Goal: Task Accomplishment & Management: Manage account settings

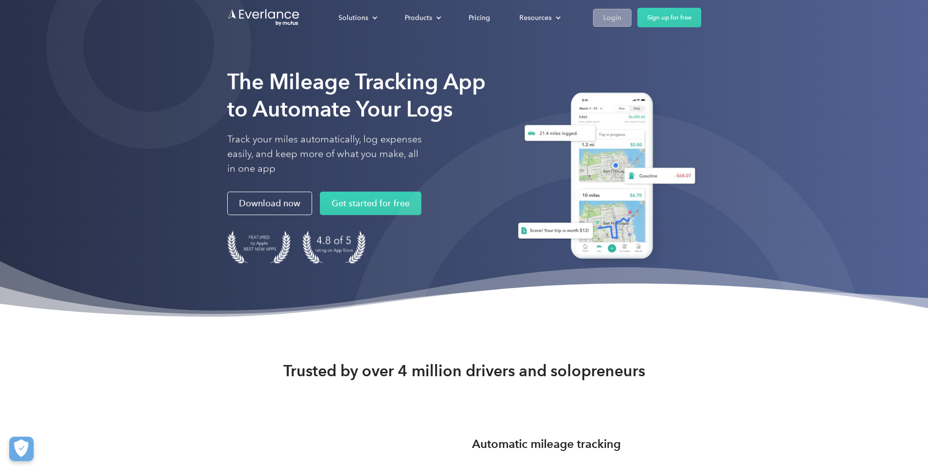
click at [621, 19] on div "Login" at bounding box center [612, 18] width 18 height 12
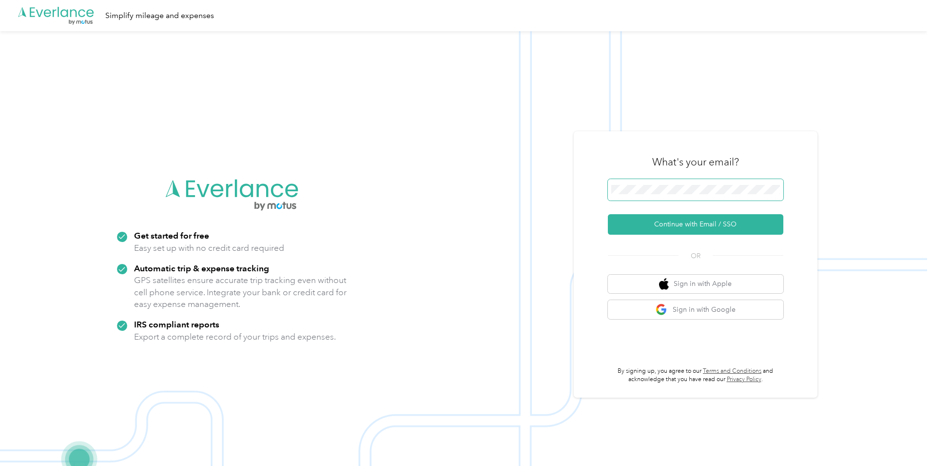
click at [671, 196] on span at bounding box center [696, 189] width 176 height 21
click at [671, 222] on button "Continue with Email / SSO" at bounding box center [696, 224] width 176 height 20
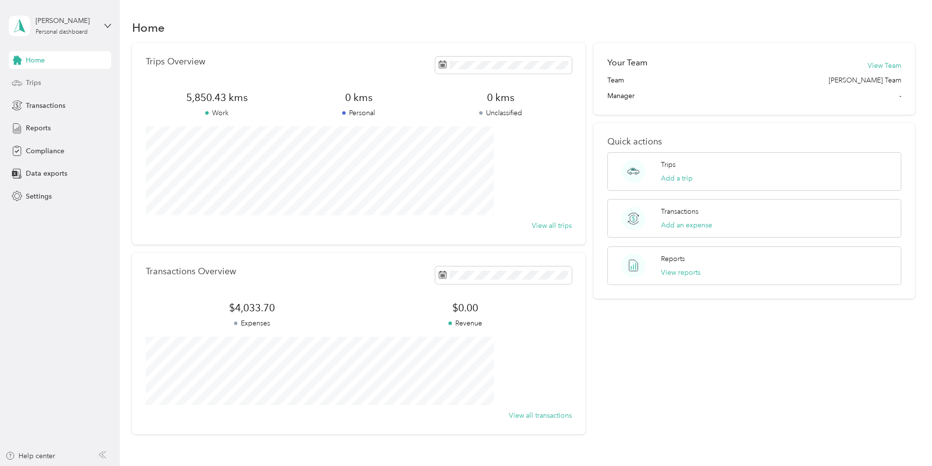
click at [39, 84] on span "Trips" at bounding box center [33, 83] width 15 height 10
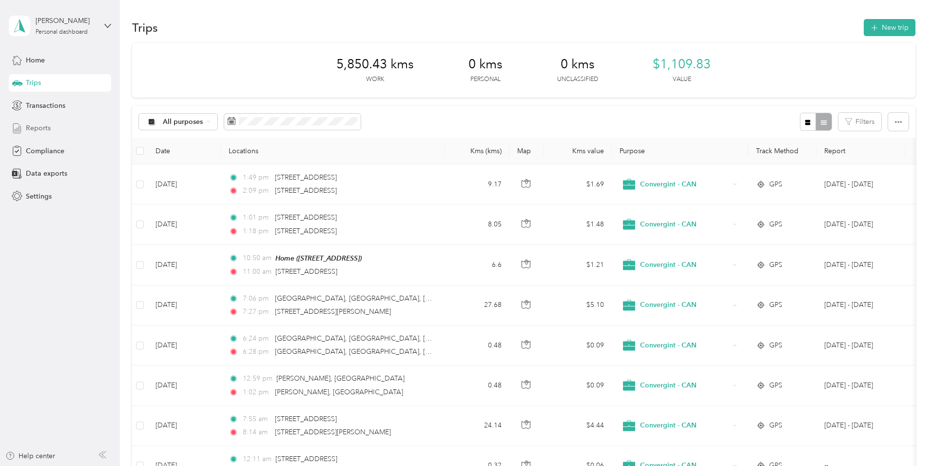
click at [45, 125] on span "Reports" at bounding box center [38, 128] width 25 height 10
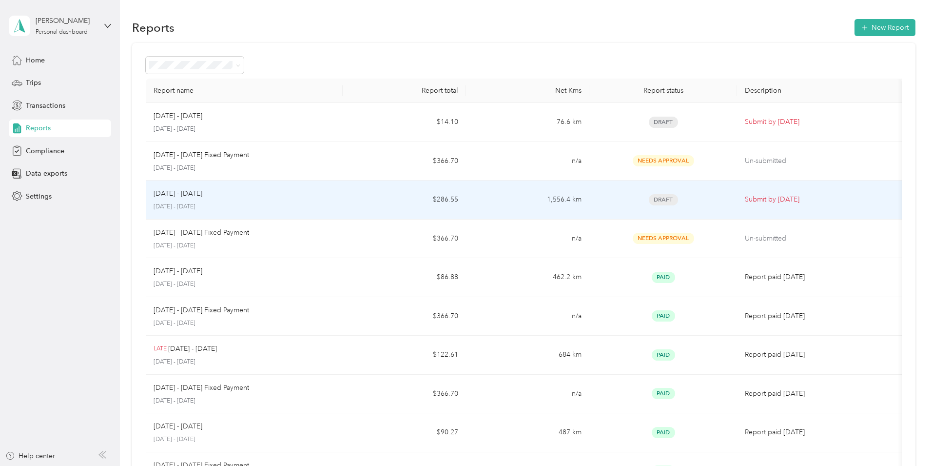
click at [202, 193] on p "[DATE] - [DATE]" at bounding box center [178, 193] width 49 height 11
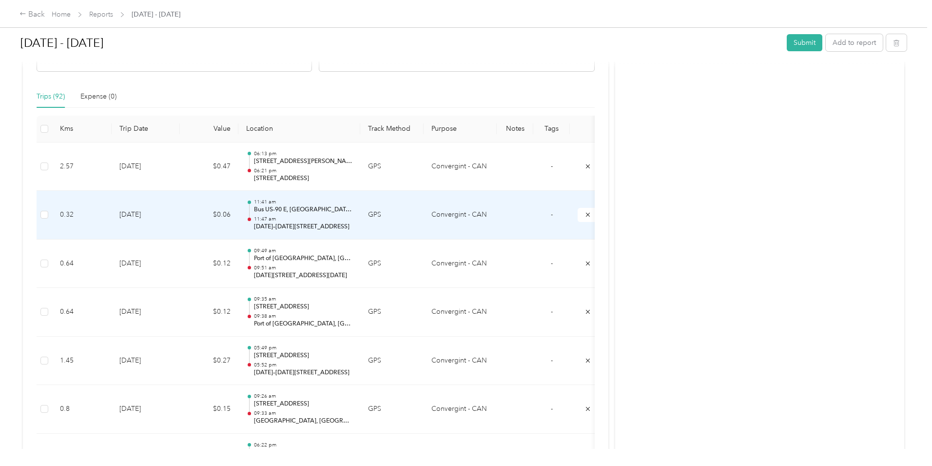
scroll to position [249, 0]
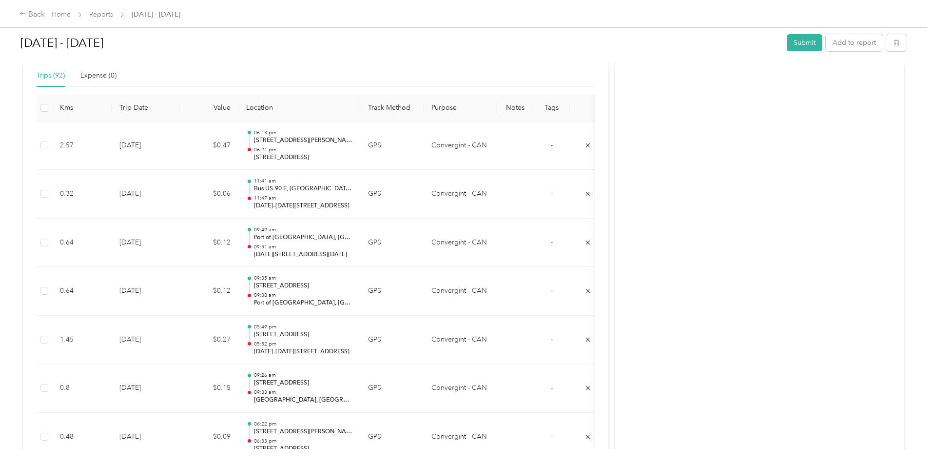
click at [65, 78] on div "Trips (92)" at bounding box center [51, 75] width 28 height 11
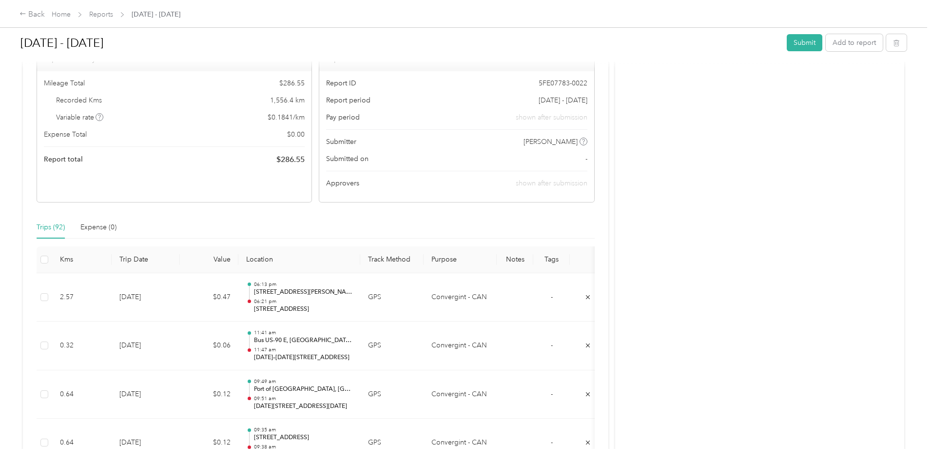
scroll to position [0, 0]
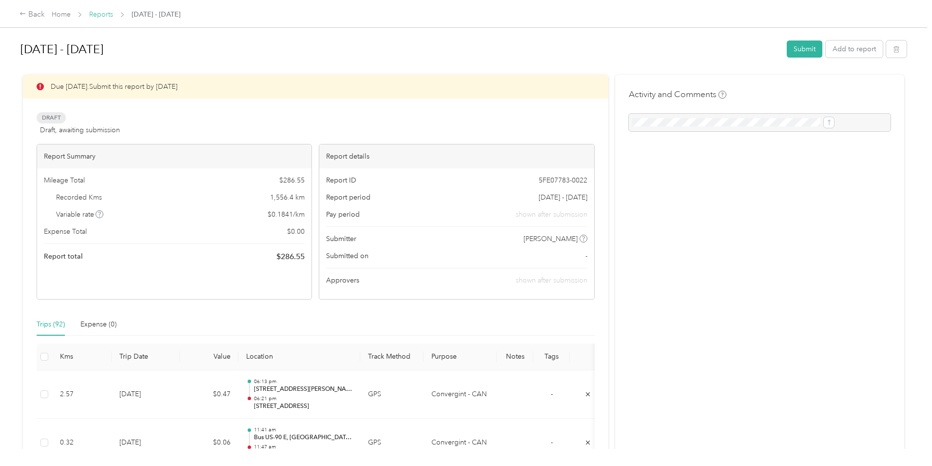
click at [113, 16] on link "Reports" at bounding box center [101, 14] width 24 height 8
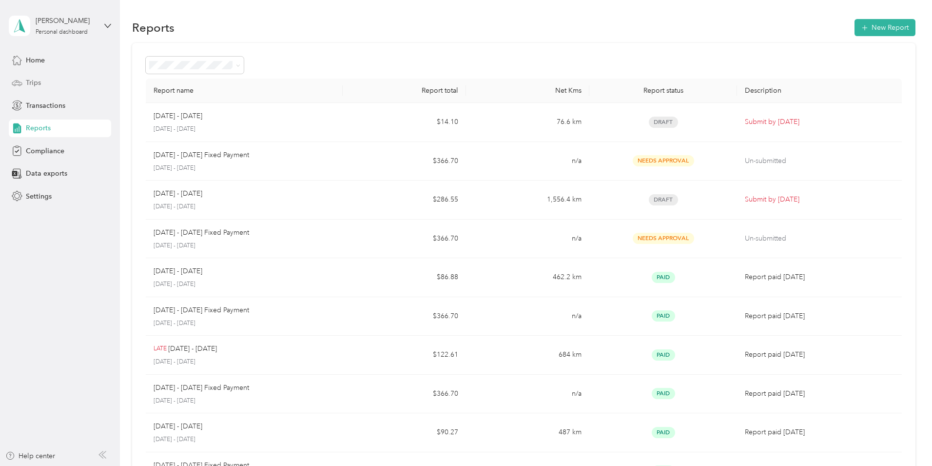
click at [31, 85] on span "Trips" at bounding box center [33, 83] width 15 height 10
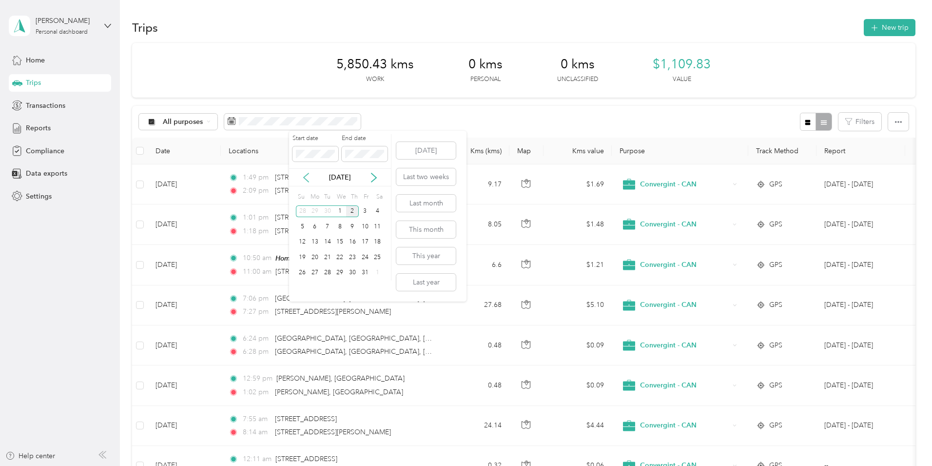
click at [303, 178] on icon at bounding box center [306, 178] width 10 height 10
click at [315, 213] on div "1" at bounding box center [315, 211] width 13 height 12
click at [326, 272] on div "30" at bounding box center [327, 273] width 13 height 12
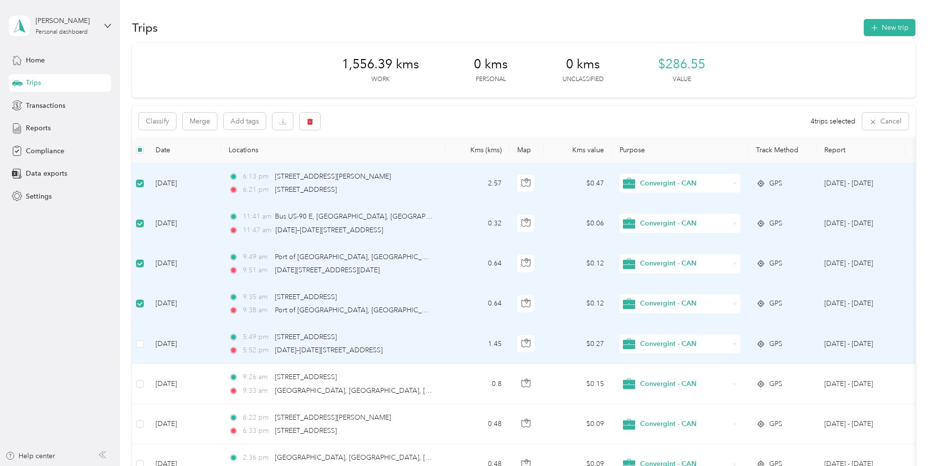
click at [148, 341] on td at bounding box center [140, 344] width 16 height 40
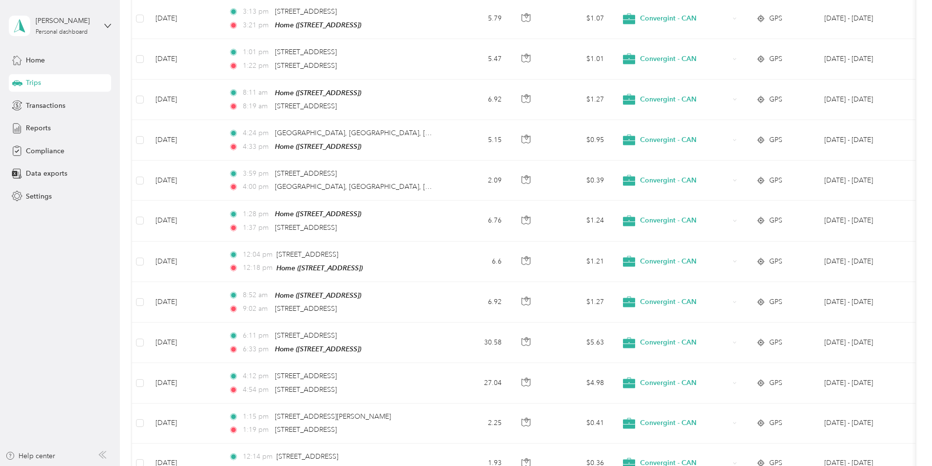
scroll to position [878, 0]
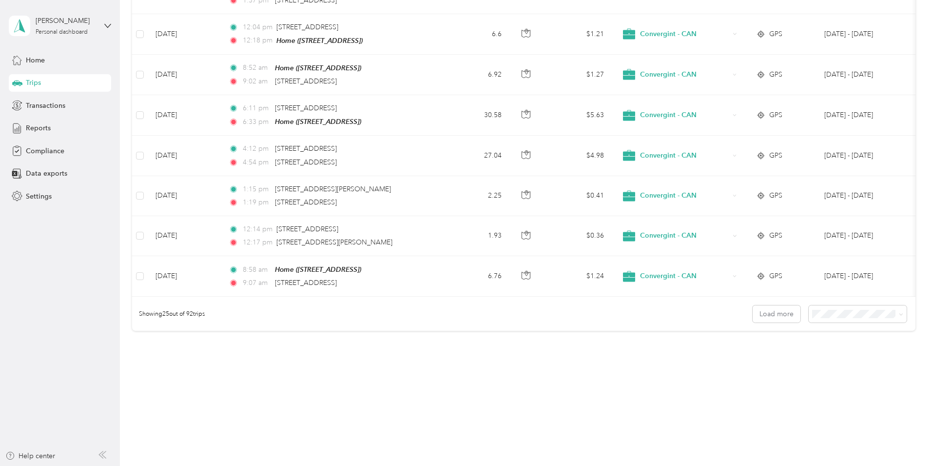
click at [777, 363] on span "100 per load" at bounding box center [768, 363] width 40 height 8
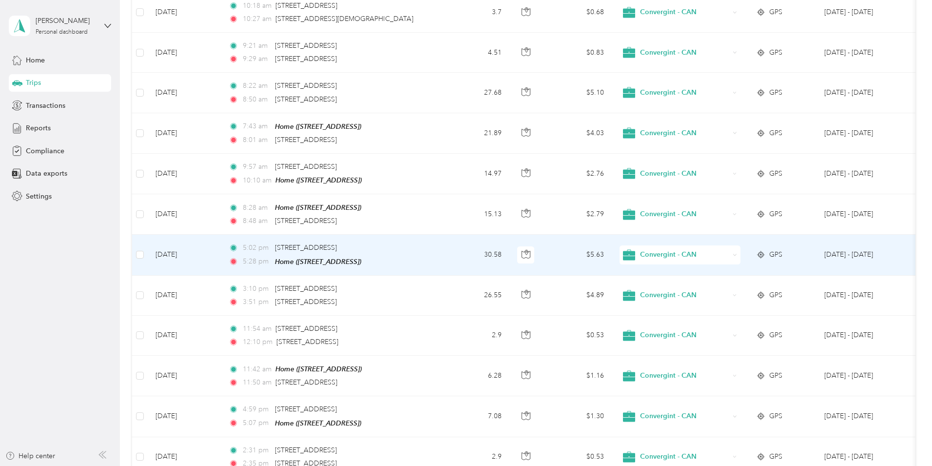
scroll to position [3565, 0]
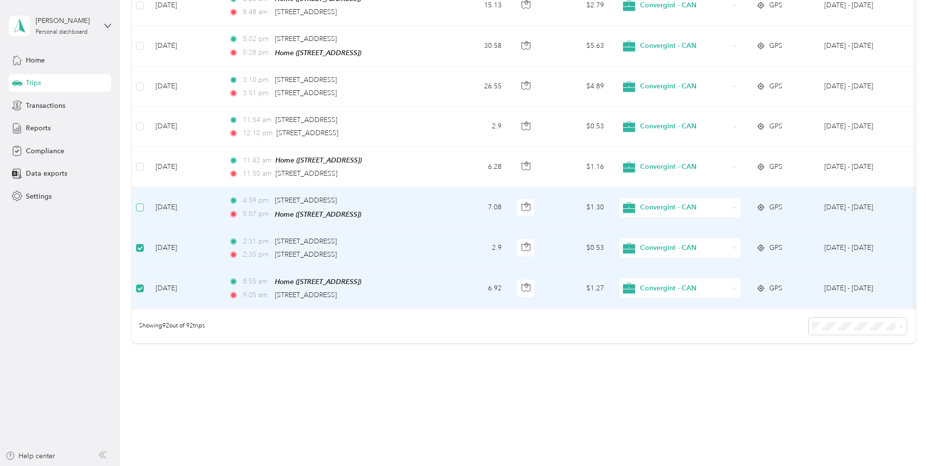
click at [144, 202] on label at bounding box center [140, 207] width 8 height 11
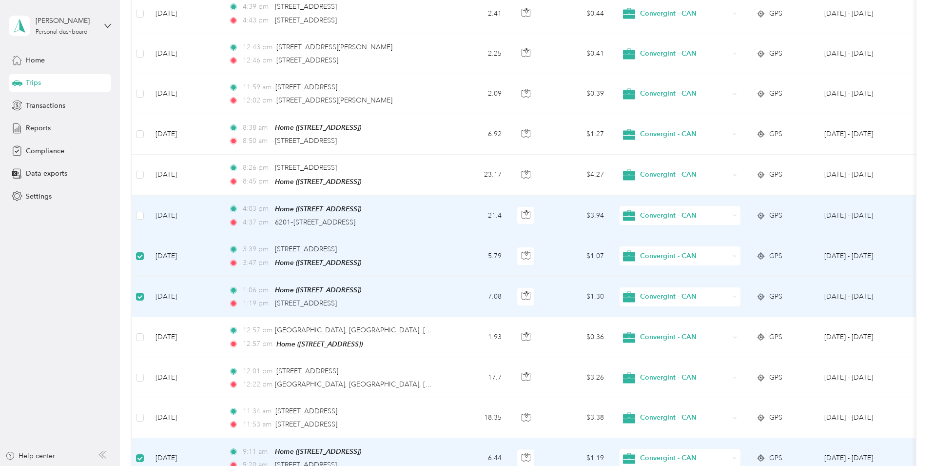
scroll to position [2620, 0]
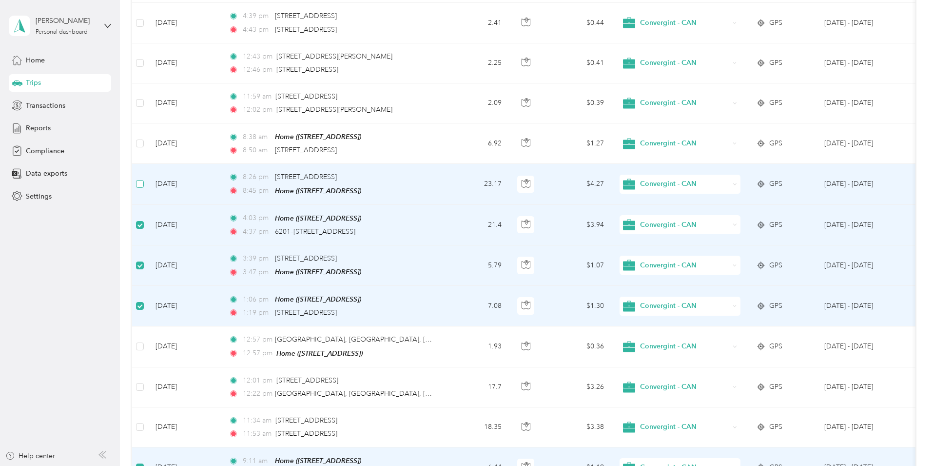
click at [144, 178] on label at bounding box center [140, 183] width 8 height 11
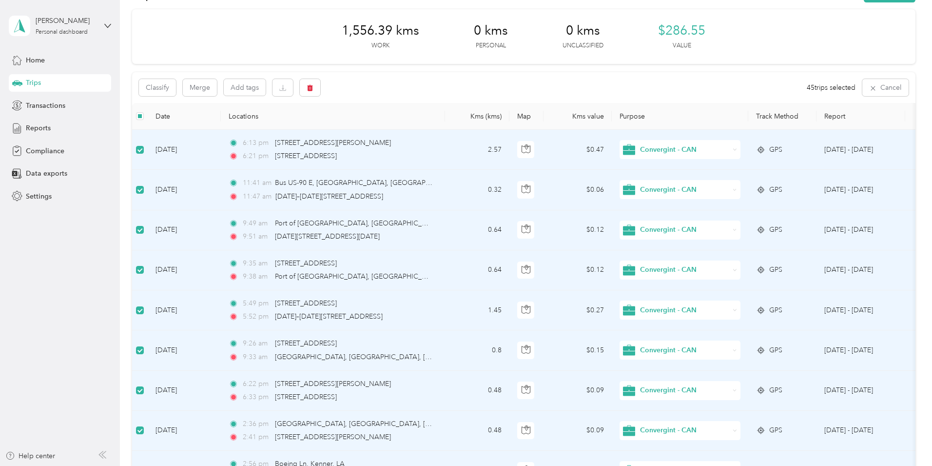
scroll to position [0, 0]
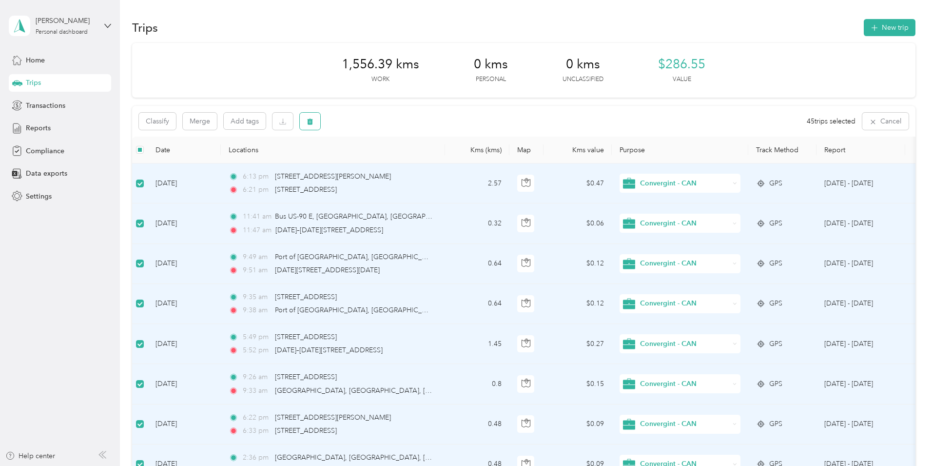
click at [313, 123] on icon "button" at bounding box center [310, 122] width 6 height 6
click at [445, 161] on button "Yes" at bounding box center [449, 162] width 19 height 16
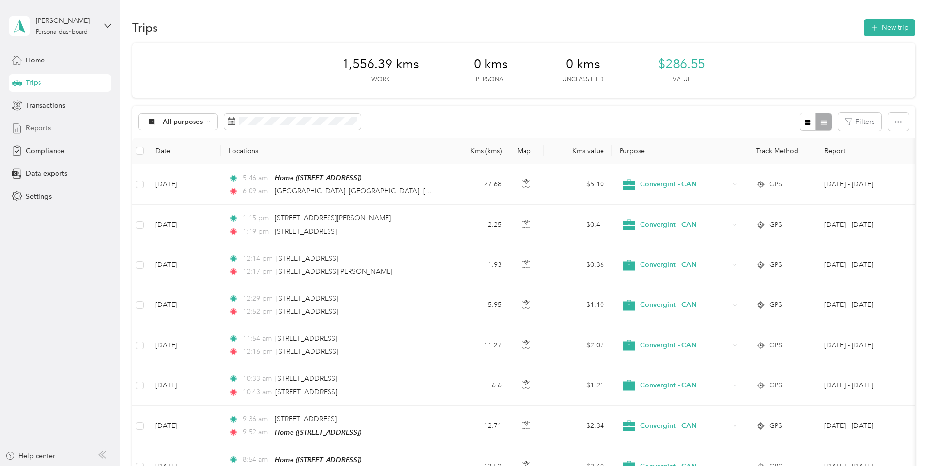
click at [30, 128] on span "Reports" at bounding box center [38, 128] width 25 height 10
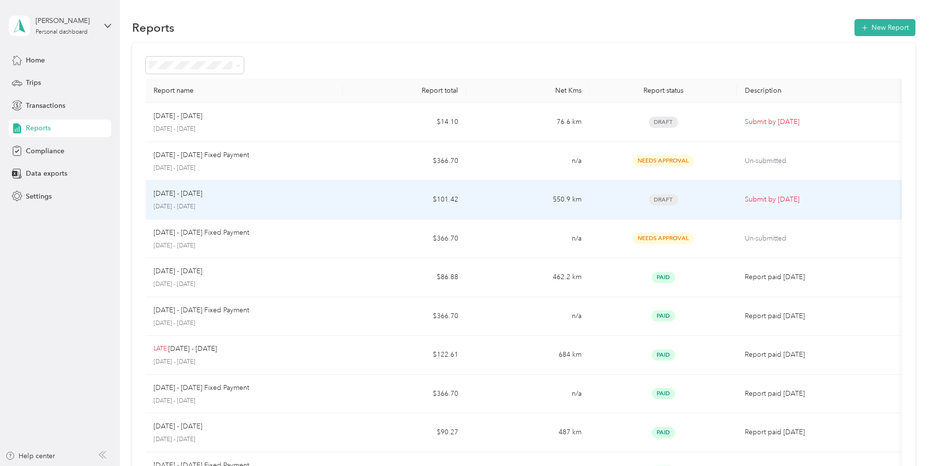
click at [745, 198] on p "Submit by [DATE]" at bounding box center [819, 199] width 149 height 11
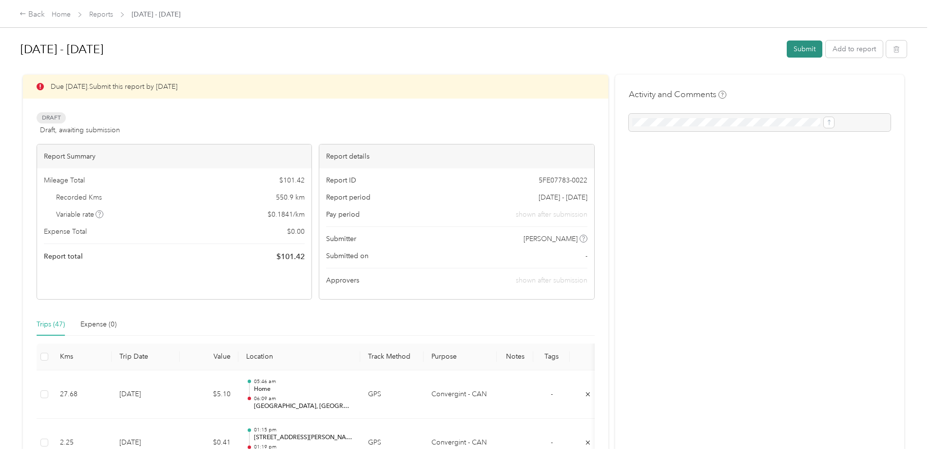
click at [787, 50] on button "Submit" at bounding box center [805, 48] width 36 height 17
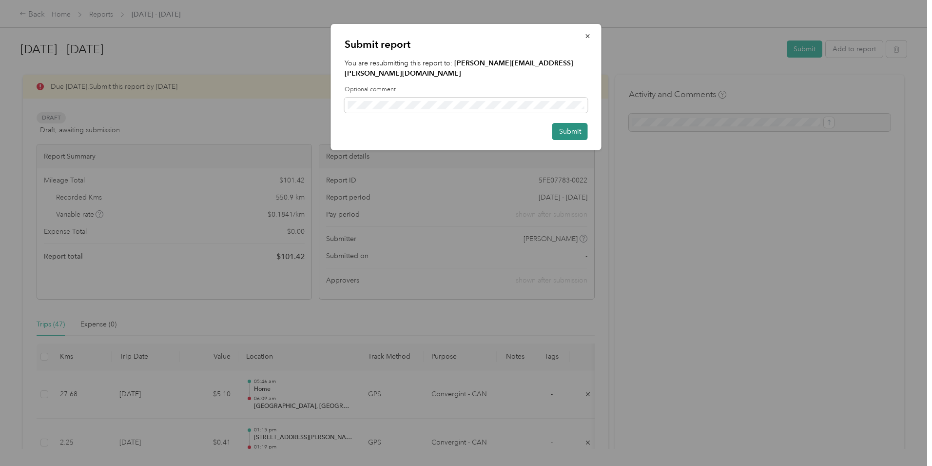
click at [568, 123] on button "Submit" at bounding box center [571, 131] width 36 height 17
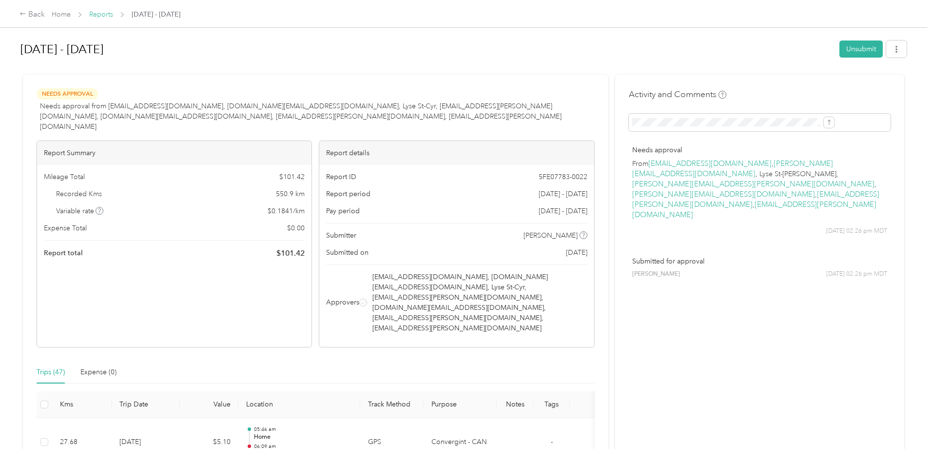
click at [113, 15] on link "Reports" at bounding box center [101, 14] width 24 height 8
